Goal: Information Seeking & Learning: Learn about a topic

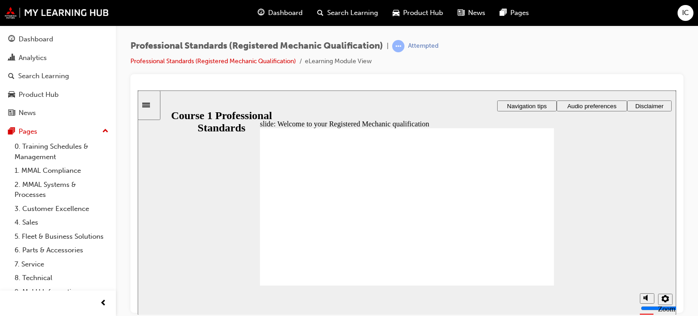
click at [292, 14] on span "Dashboard" at bounding box center [285, 13] width 35 height 10
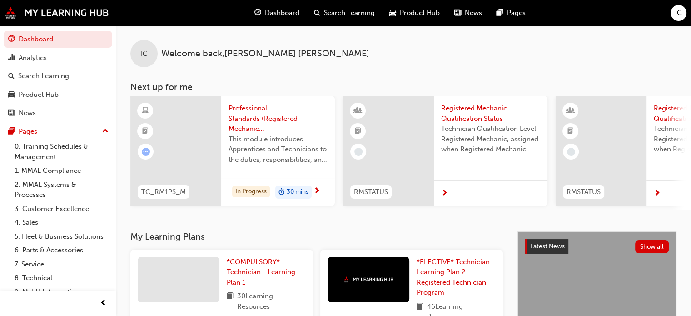
click at [253, 112] on span "Professional Standards (Registered Mechanic Qualification)" at bounding box center [278, 118] width 99 height 31
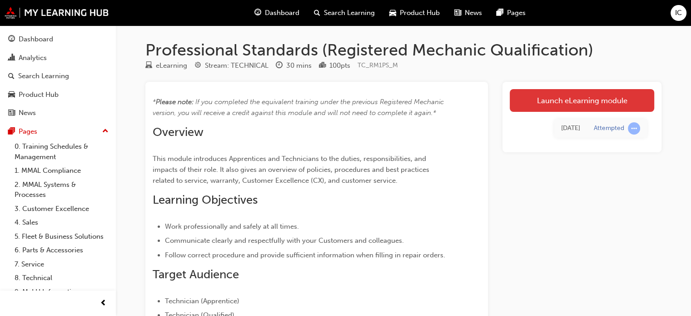
click at [544, 95] on link "Launch eLearning module" at bounding box center [582, 100] width 144 height 23
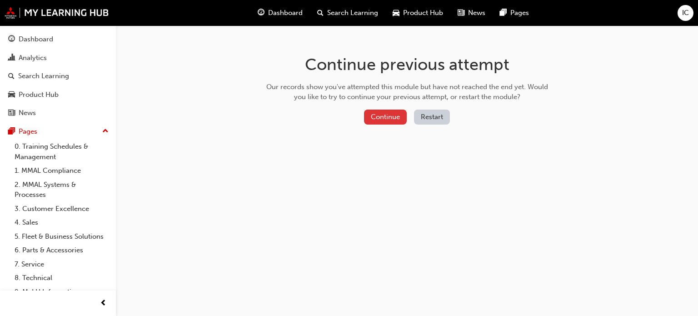
click at [392, 117] on button "Continue" at bounding box center [385, 116] width 43 height 15
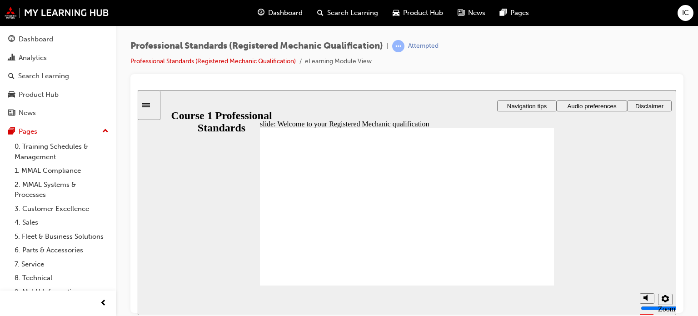
click at [132, 253] on div at bounding box center [406, 193] width 553 height 239
click at [178, 257] on div "slide: Welcome to your Registered Mechanic qualification You must watch the vid…" at bounding box center [407, 202] width 538 height 224
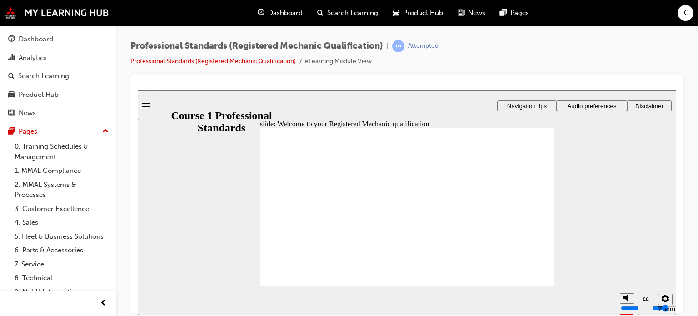
click at [452, 288] on section "Playback Speed 2 1.75" at bounding box center [407, 300] width 538 height 30
